Goal: Register for event/course

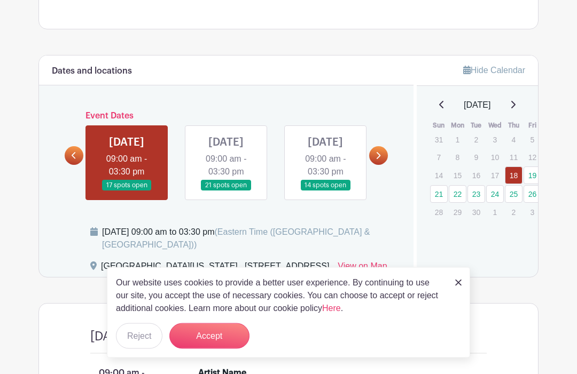
scroll to position [409, 0]
click at [375, 165] on link at bounding box center [378, 155] width 19 height 19
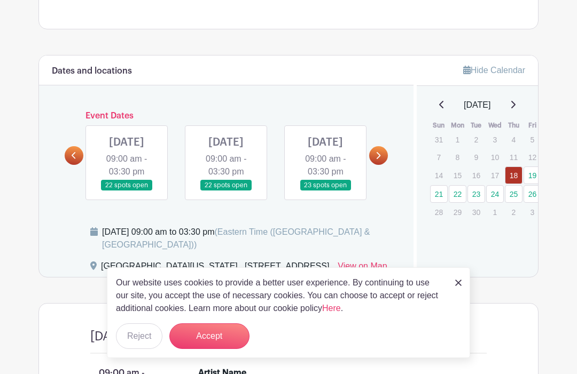
click at [208, 349] on button "Accept" at bounding box center [209, 337] width 80 height 26
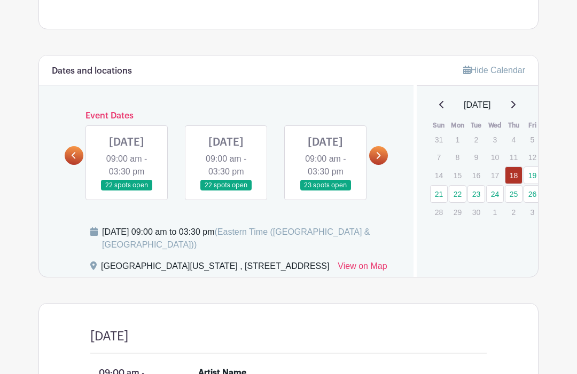
click at [226, 191] on link at bounding box center [226, 191] width 0 height 0
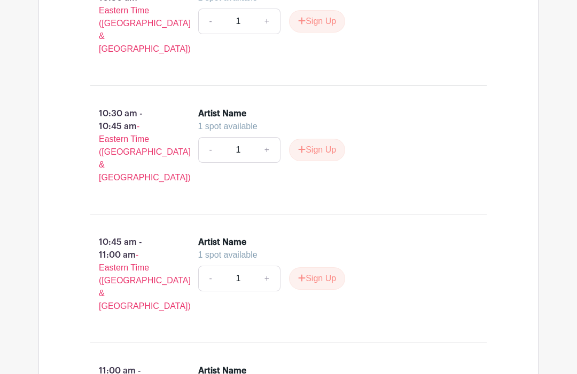
scroll to position [1446, 0]
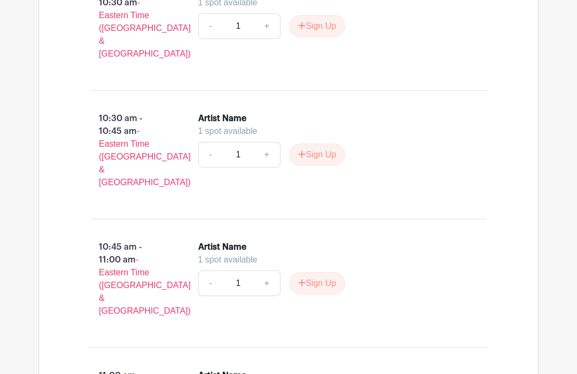
click at [321, 272] on button "Sign Up" at bounding box center [317, 283] width 56 height 22
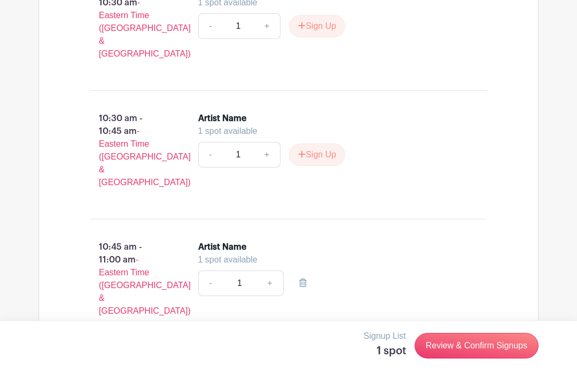
click at [241, 271] on input "1" at bounding box center [239, 284] width 35 height 26
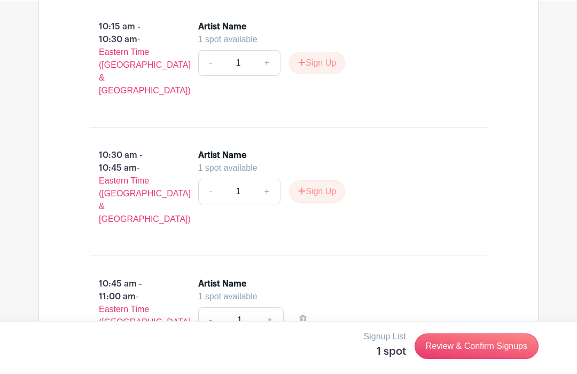
click at [246, 307] on input "1" at bounding box center [239, 320] width 35 height 26
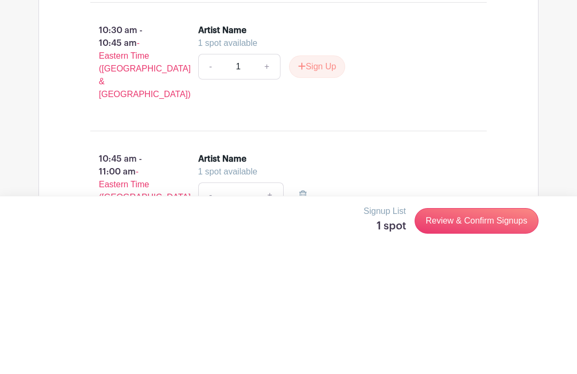
scroll to position [1534, 0]
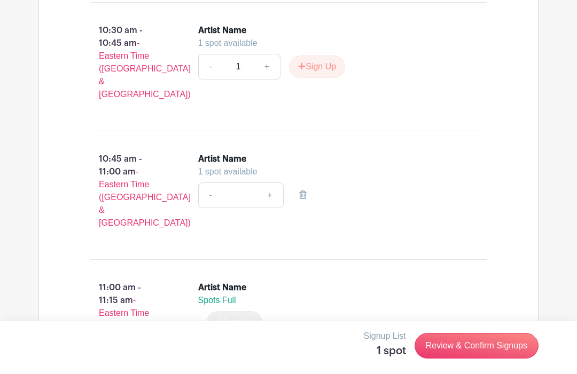
click at [278, 183] on link "+" at bounding box center [269, 196] width 27 height 26
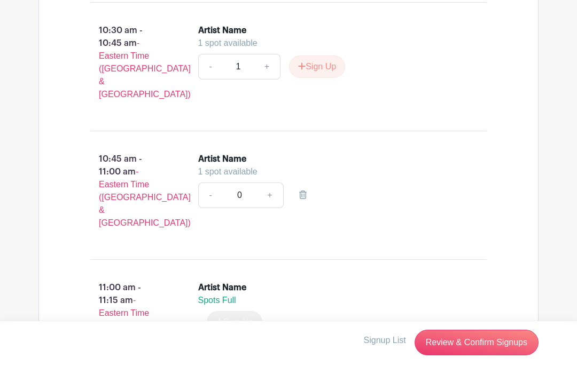
click at [272, 183] on link "+" at bounding box center [269, 196] width 27 height 26
type input "1"
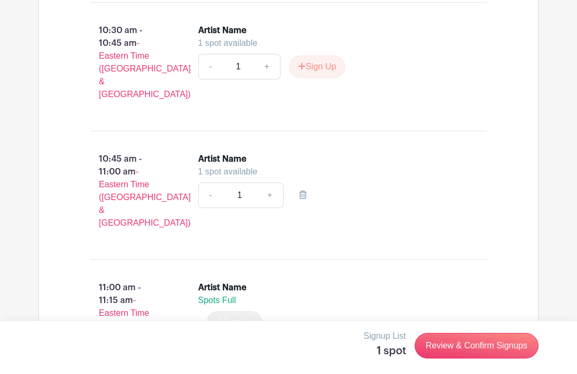
click at [469, 359] on link "Review & Confirm Signups" at bounding box center [476, 346] width 124 height 26
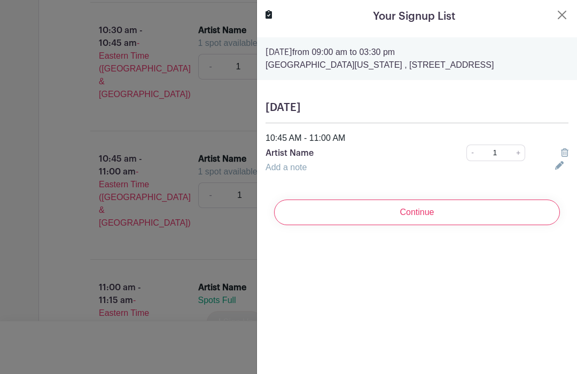
click at [394, 216] on input "Continue" at bounding box center [417, 213] width 286 height 26
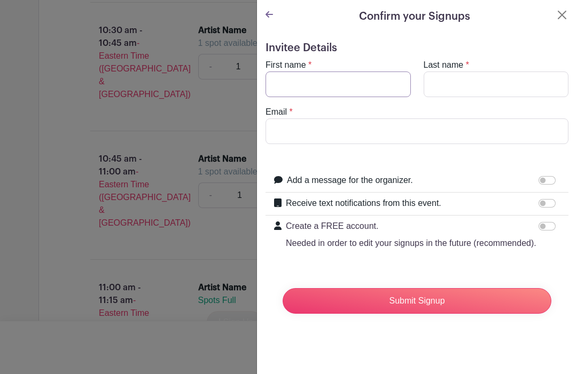
click at [288, 92] on input "First name" at bounding box center [337, 85] width 145 height 26
type input "Bren"
click at [448, 84] on input "Last name" at bounding box center [495, 85] width 145 height 26
type input "[PERSON_NAME] & [PERSON_NAME]"
click at [287, 133] on input "Email" at bounding box center [416, 132] width 303 height 26
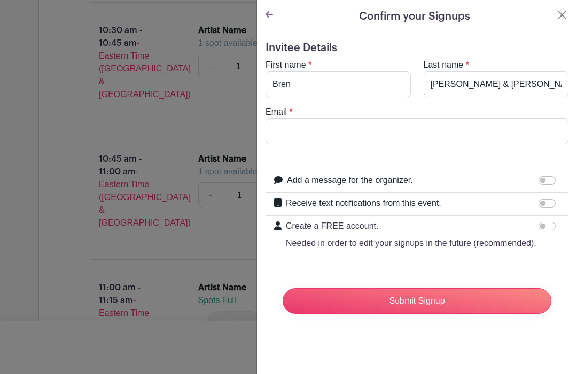
click at [470, 164] on form "Invitee Details First name * [PERSON_NAME] Last name * [PERSON_NAME] & [PERSON_…" at bounding box center [416, 182] width 303 height 281
click at [289, 134] on input "Email" at bounding box center [416, 132] width 303 height 26
type input "[EMAIL_ADDRESS][DOMAIN_NAME]"
click at [421, 304] on input "Submit Signup" at bounding box center [416, 301] width 269 height 26
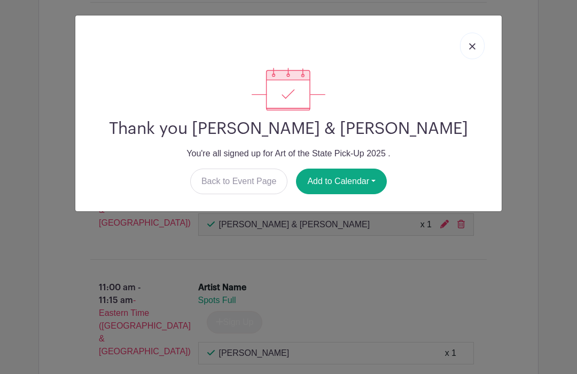
click at [358, 181] on button "Add to Calendar" at bounding box center [341, 182] width 91 height 26
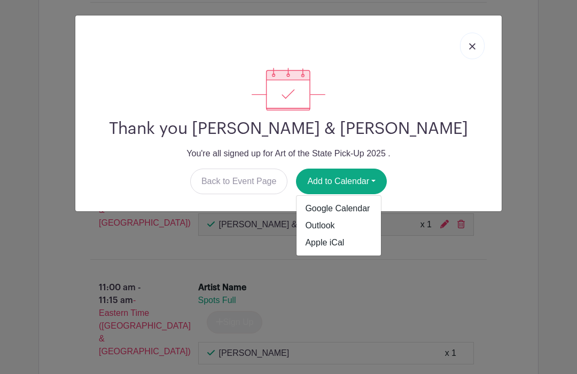
click at [341, 210] on link "Google Calendar" at bounding box center [338, 208] width 84 height 17
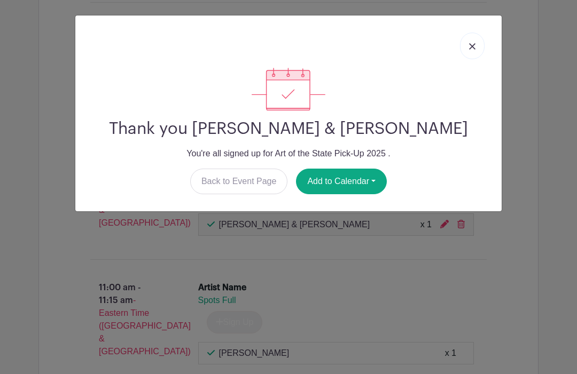
scroll to position [1552, 0]
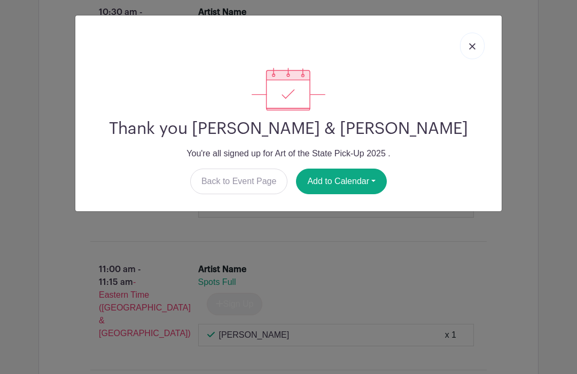
click at [483, 45] on link at bounding box center [472, 46] width 25 height 27
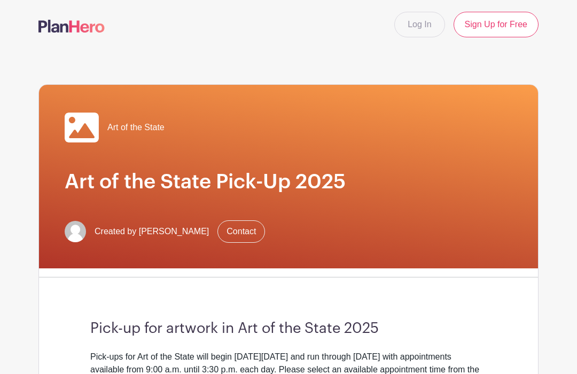
scroll to position [0, 0]
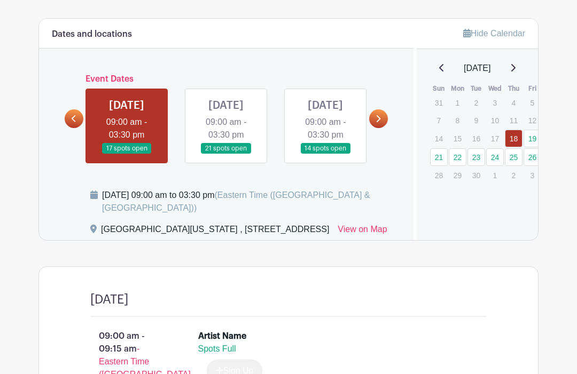
scroll to position [461, 0]
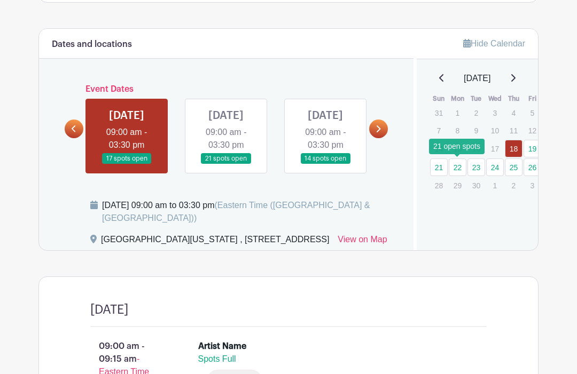
click at [460, 166] on link "22" at bounding box center [458, 168] width 18 height 18
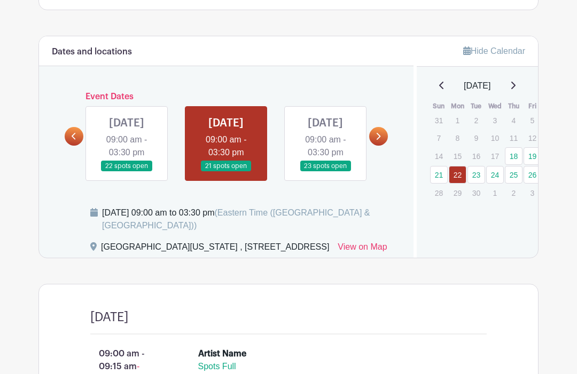
scroll to position [436, 0]
